Goal: Use online tool/utility: Utilize a website feature to perform a specific function

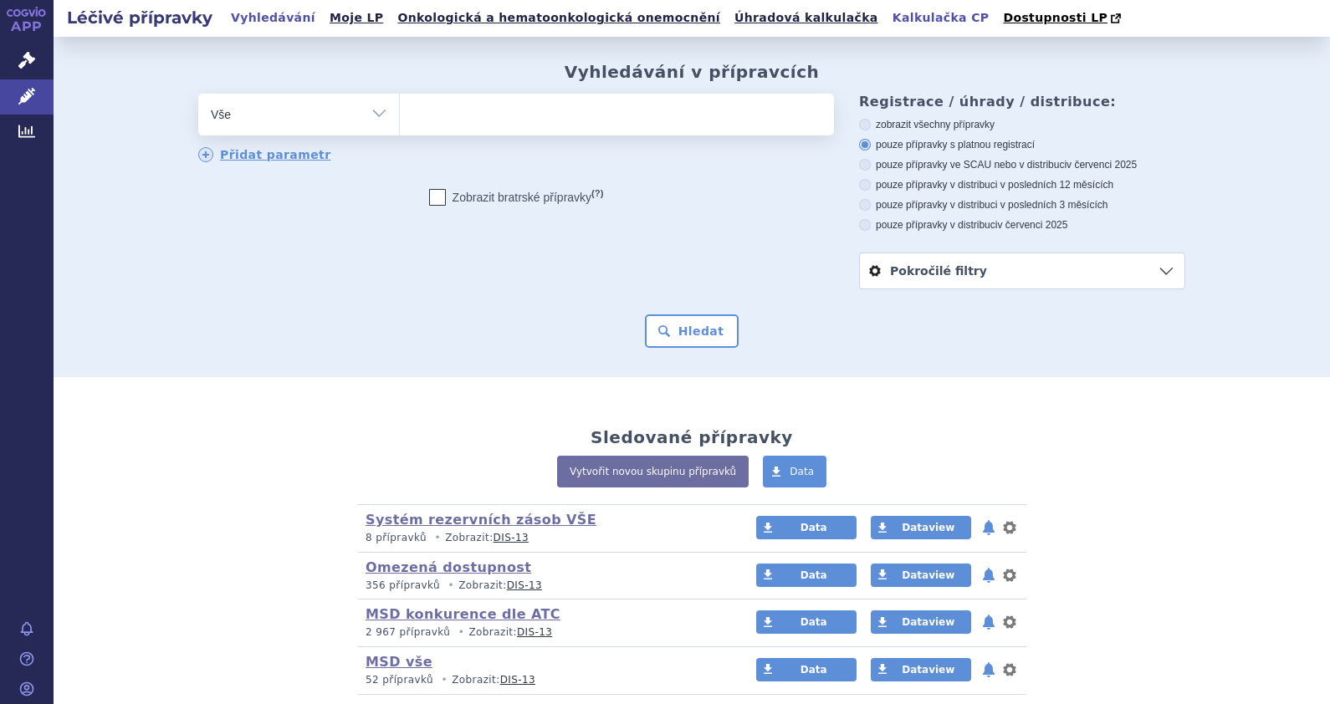
click at [887, 21] on link "Kalkulačka CP" at bounding box center [940, 18] width 107 height 23
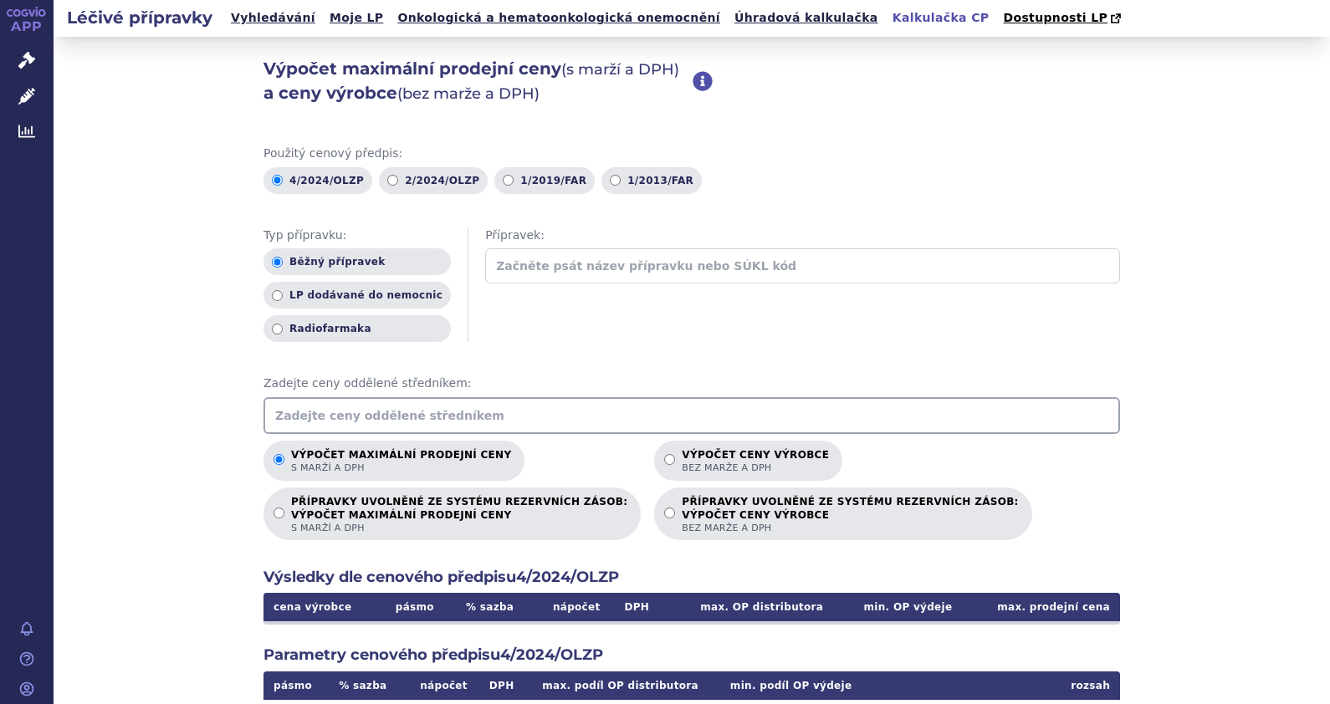
click at [523, 263] on input "text" at bounding box center [802, 265] width 635 height 35
type input "Y"
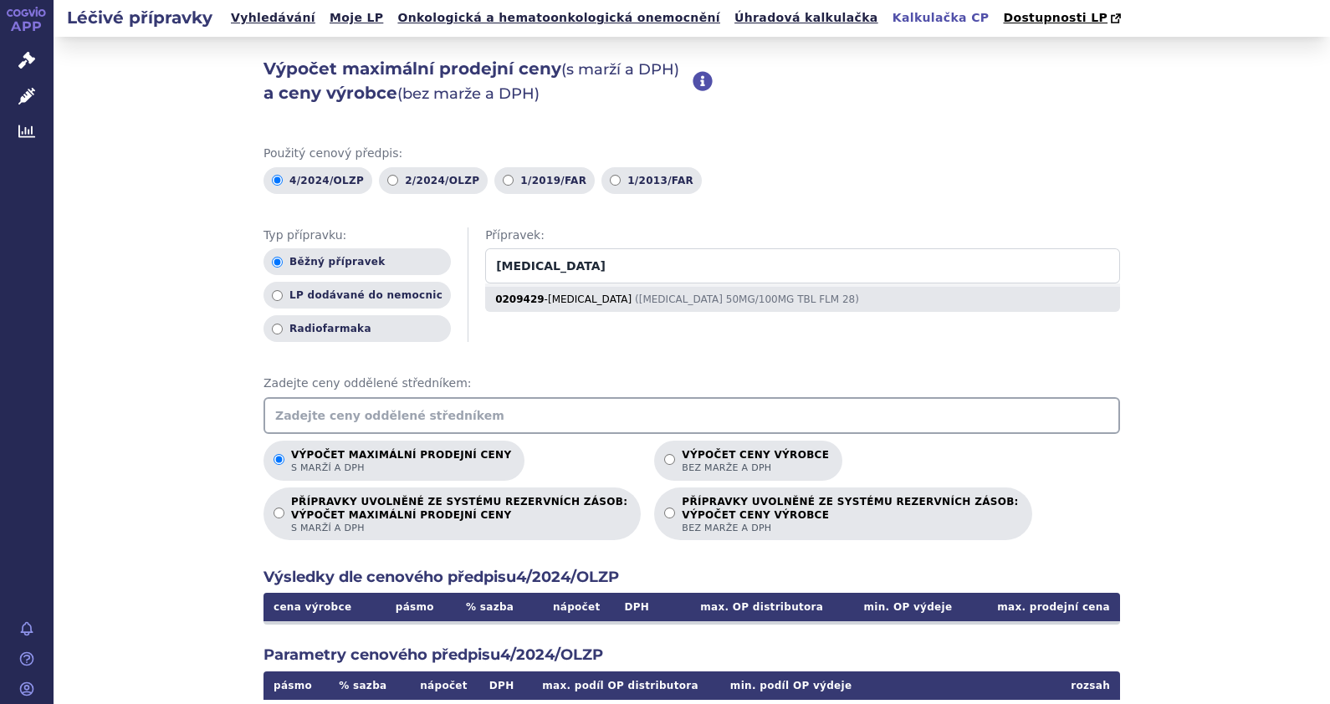
type input "Zepatier"
click at [557, 304] on div "0209429 - ZEPATIER ( ZEPATIER 50MG/100MG TBL FLM 28 )" at bounding box center [802, 299] width 635 height 25
click at [557, 284] on input "Zepatier" at bounding box center [802, 265] width 635 height 35
radio input "false"
radio input "true"
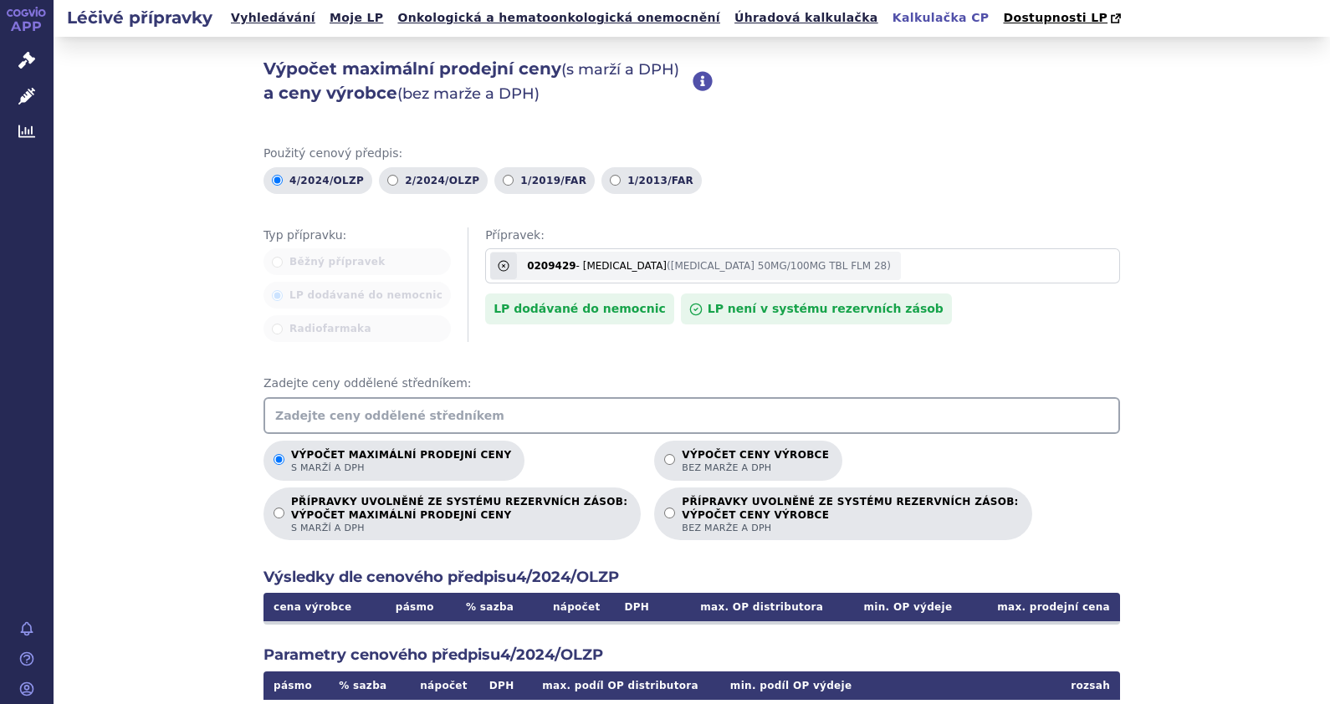
click at [442, 422] on input "text" at bounding box center [691, 415] width 857 height 37
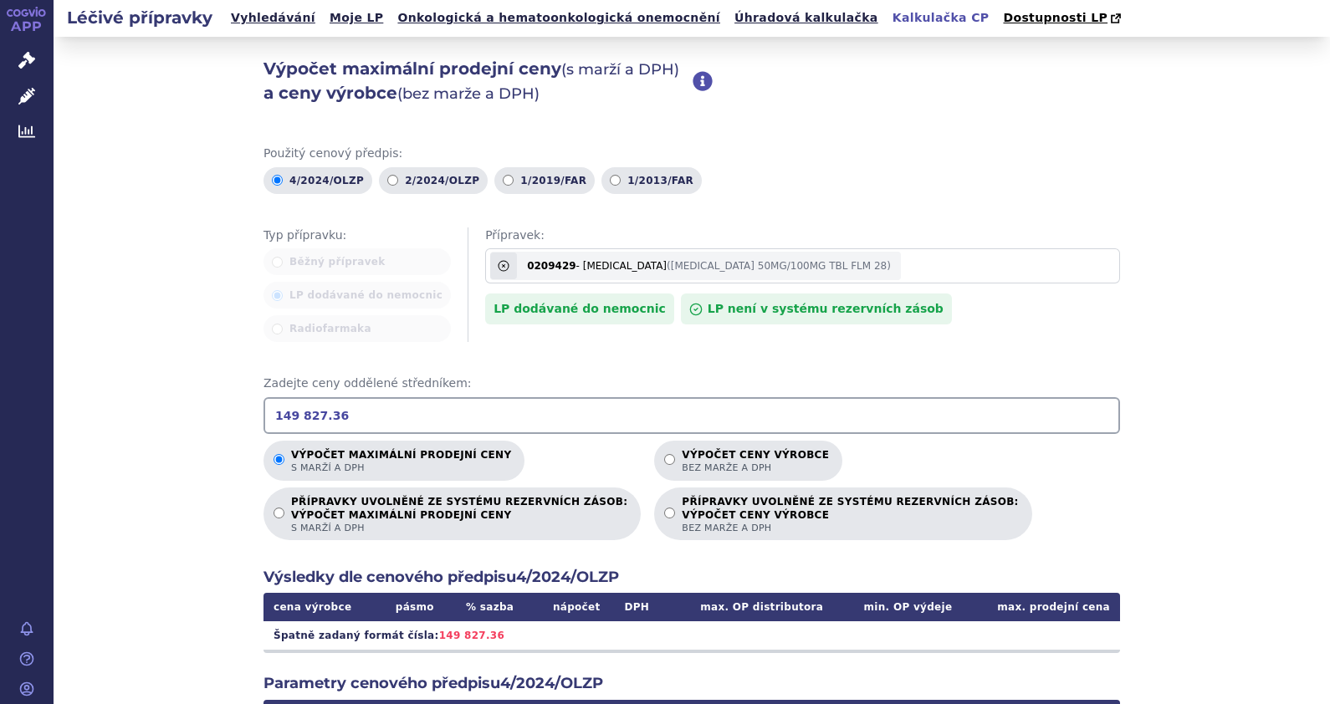
click at [1013, 330] on div "Typ přípravku: Běžný přípravek LP dodávané do nemocnic Radiofarmaka Přípravek: …" at bounding box center [691, 285] width 857 height 115
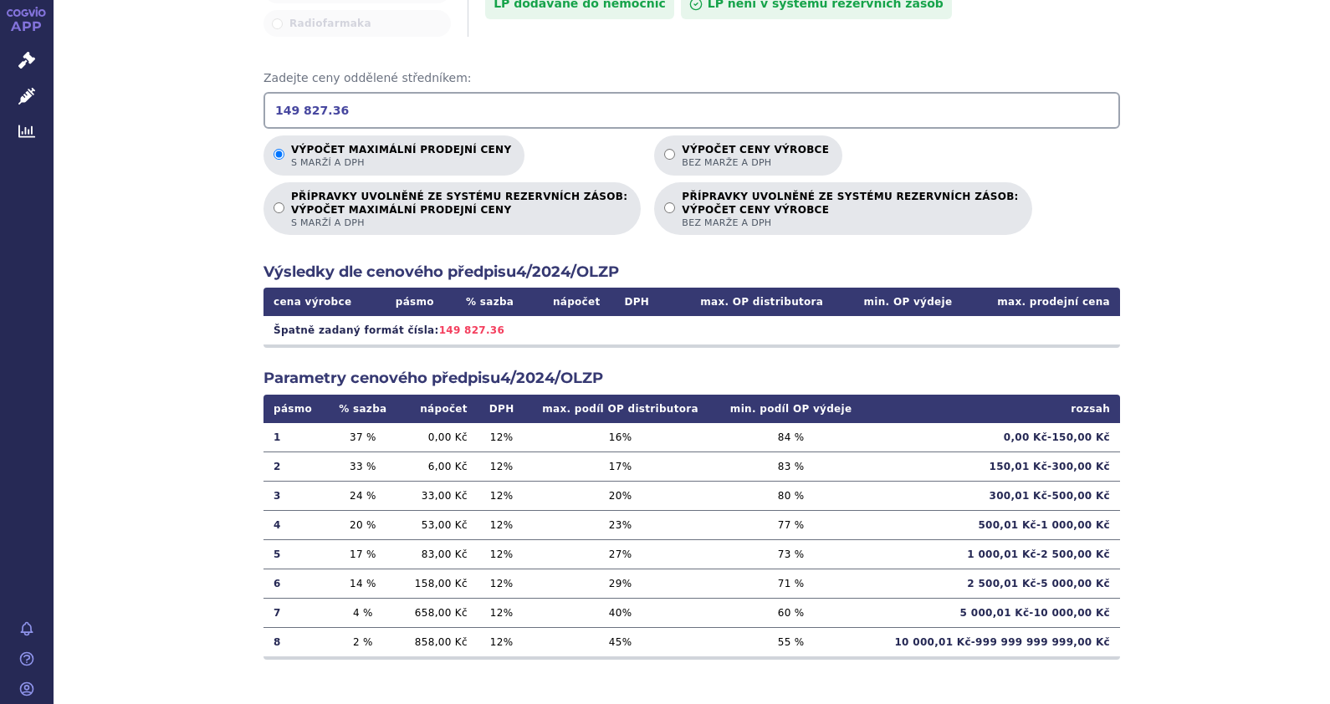
scroll to position [96, 0]
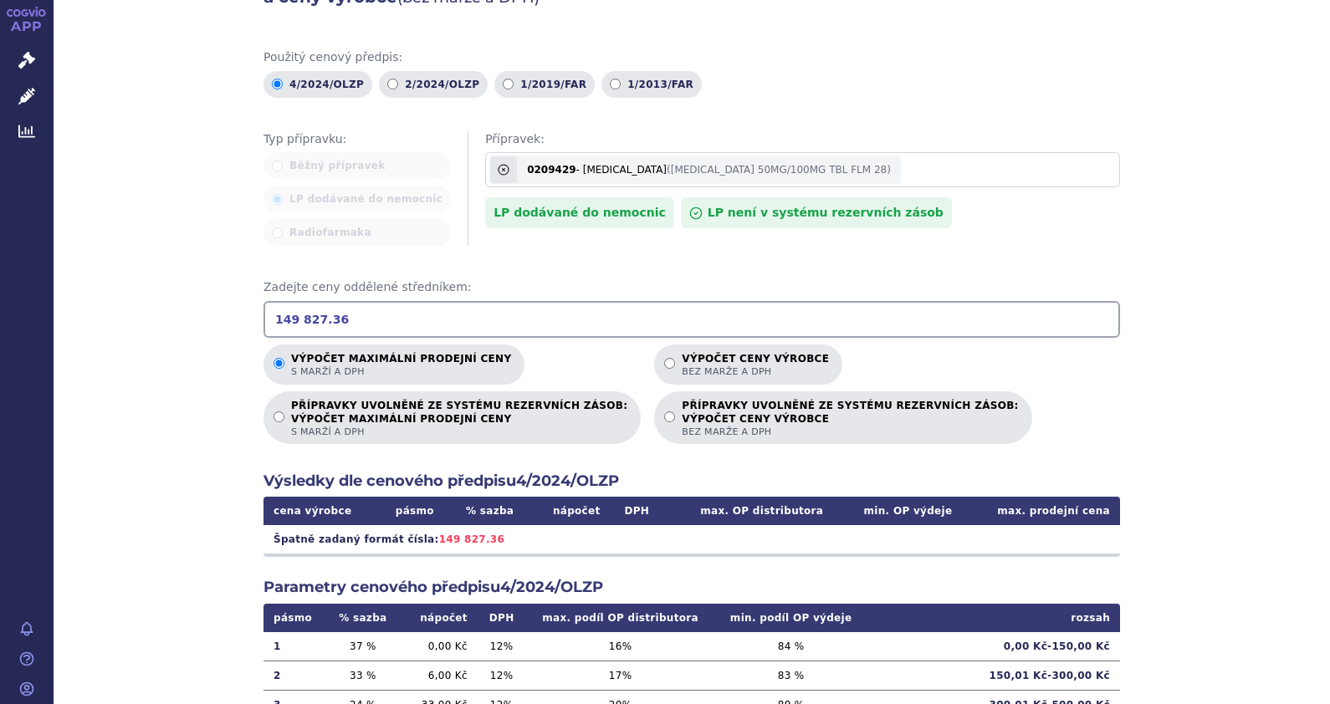
click at [314, 321] on input "149 827.36" at bounding box center [691, 319] width 857 height 37
click at [289, 322] on input "149 827.36" at bounding box center [691, 319] width 857 height 37
type input "149827.36"
click at [350, 318] on input "149827.36" at bounding box center [691, 319] width 857 height 37
